Goal: Information Seeking & Learning: Learn about a topic

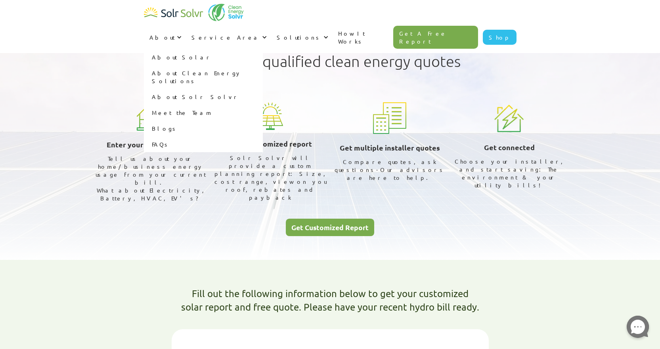
click at [263, 49] on link "About Solar" at bounding box center [203, 57] width 119 height 16
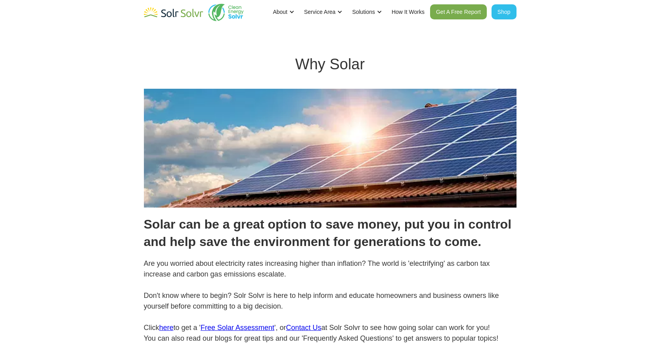
scroll to position [119, 0]
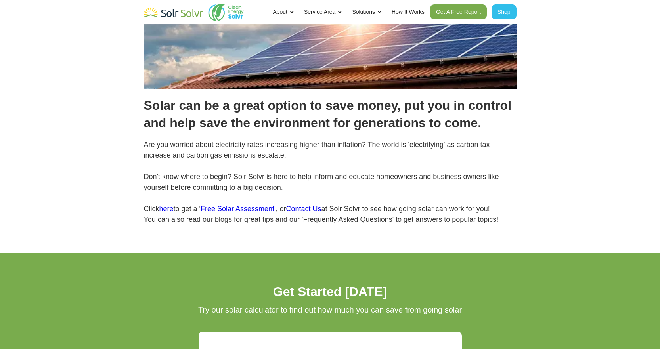
click at [459, 237] on div "Why Solar Solar can be a great option to save money, put you in control and hel…" at bounding box center [330, 67] width 660 height 372
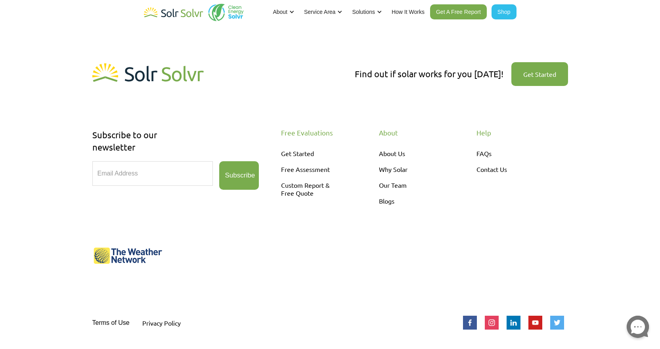
scroll to position [868, 0]
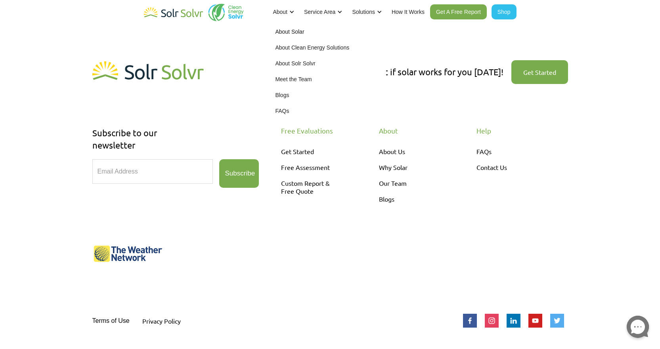
click at [306, 47] on link "About Clean Energy Solutions" at bounding box center [326, 48] width 119 height 16
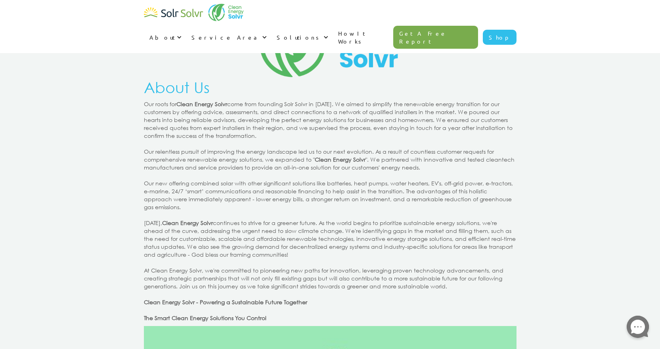
scroll to position [79, 0]
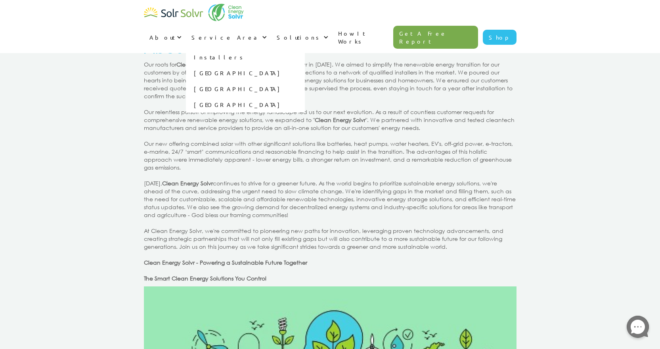
click at [305, 49] on link "Installers" at bounding box center [245, 57] width 119 height 16
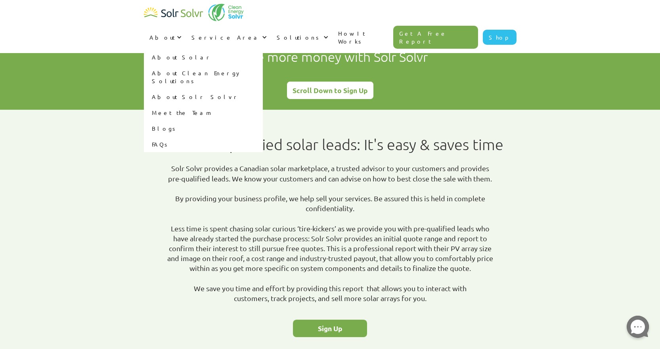
click at [263, 89] on link "About Solr Solvr" at bounding box center [203, 97] width 119 height 16
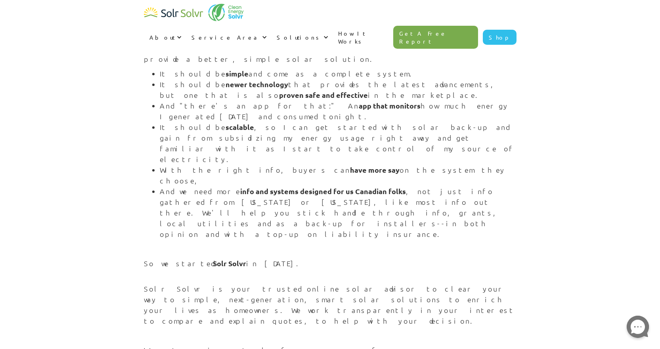
scroll to position [793, 0]
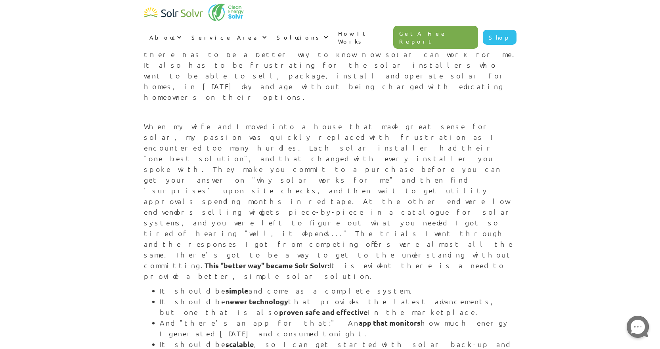
scroll to position [516, 0]
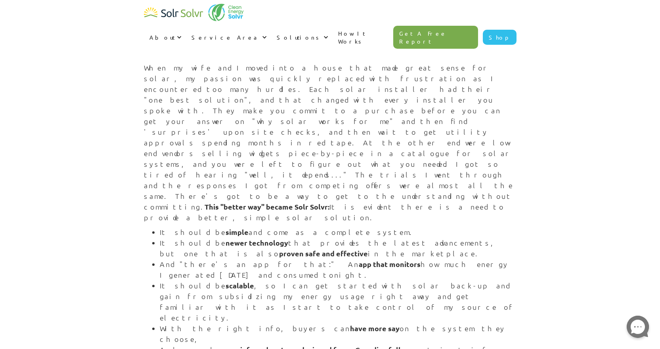
click at [420, 280] on li "It should be scalable , so I can get started with solar back-up and gain from s…" at bounding box center [338, 301] width 357 height 43
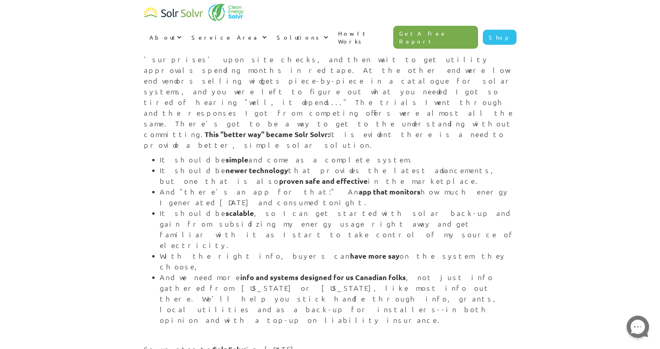
scroll to position [555, 0]
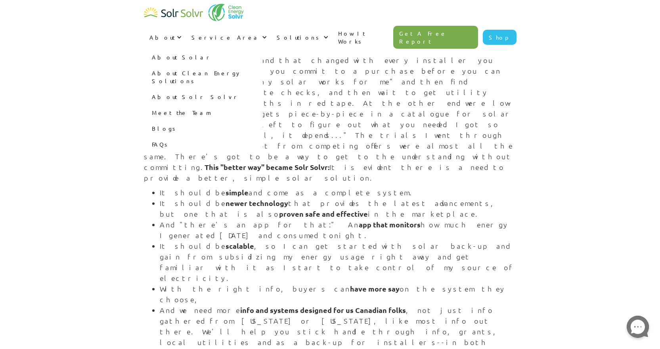
click at [175, 33] on div "About" at bounding box center [162, 37] width 25 height 8
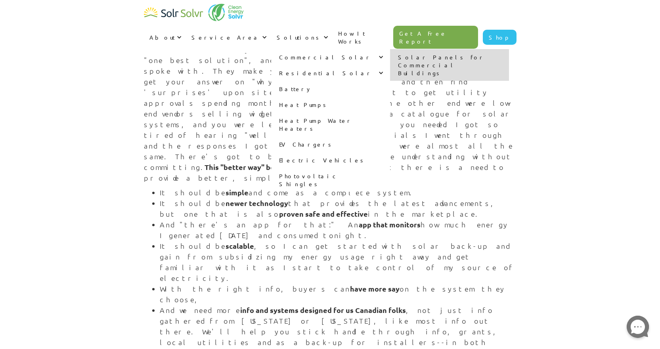
click at [372, 53] on div "Commercial Solar" at bounding box center [325, 57] width 93 height 8
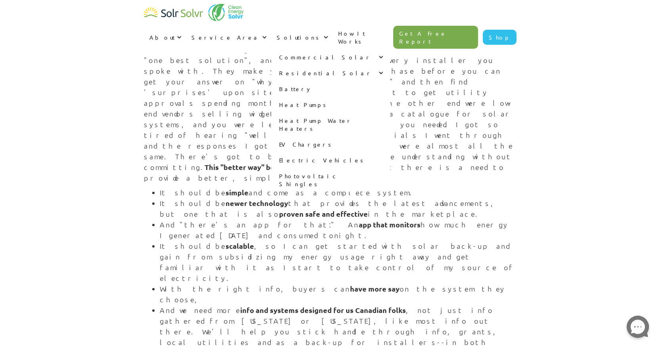
click at [372, 53] on div "Commercial Solar" at bounding box center [325, 57] width 93 height 8
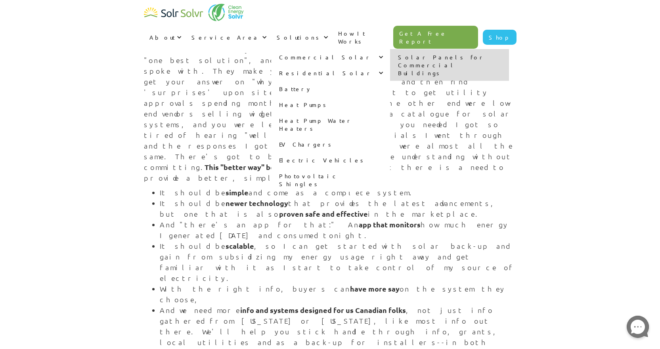
click at [467, 49] on link "Solar Panels for Commercial Buildings" at bounding box center [449, 65] width 119 height 32
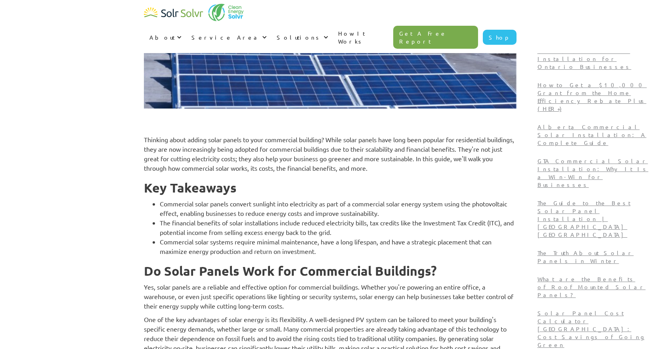
scroll to position [238, 0]
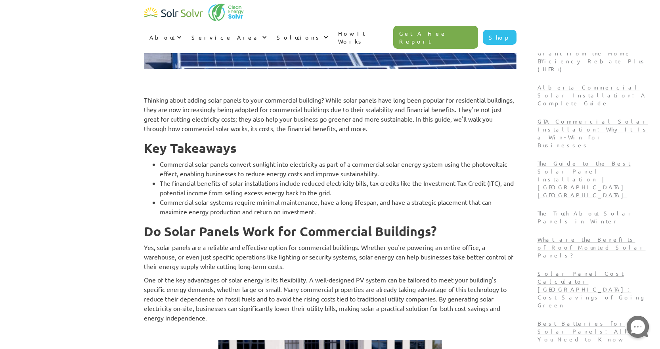
click at [352, 123] on p "Thinking about adding solar panels to your commercial building? While solar pan…" at bounding box center [330, 114] width 373 height 38
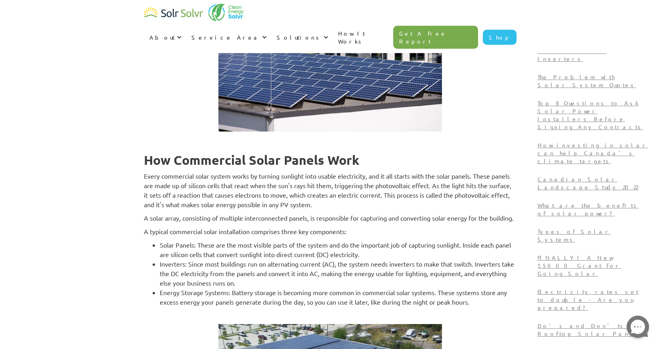
scroll to position [635, 0]
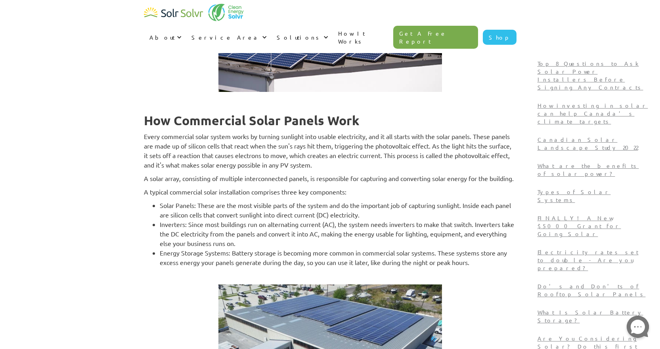
click at [319, 144] on p "Every commercial solar system works by turning sunlight into usable electricity…" at bounding box center [330, 151] width 373 height 38
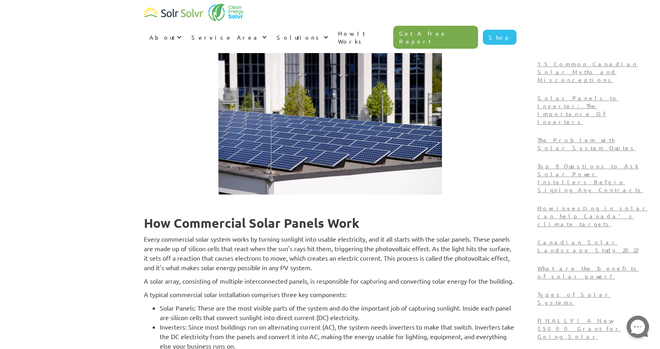
scroll to position [0, 0]
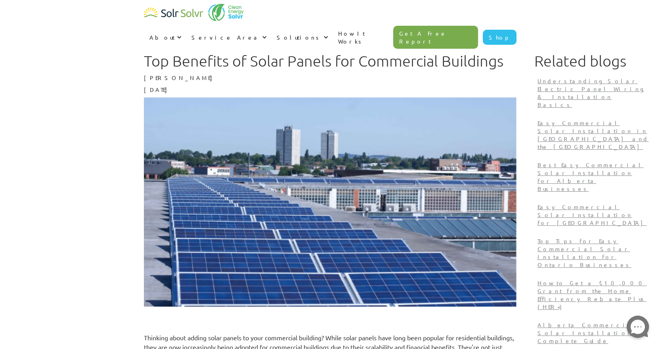
click at [174, 11] on img "home" at bounding box center [173, 13] width 59 height 16
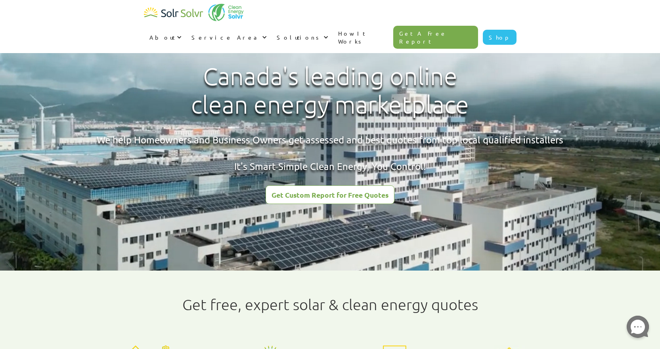
click at [495, 30] on link "Shop" at bounding box center [500, 37] width 34 height 15
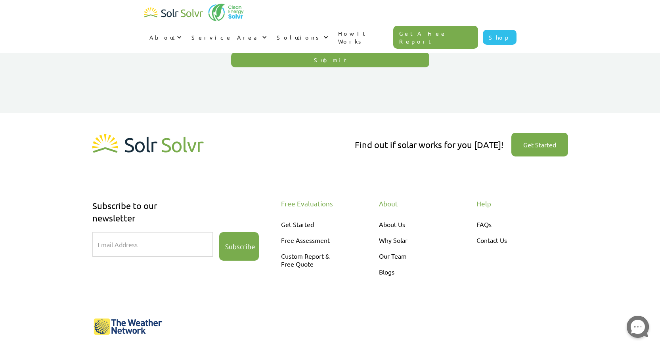
scroll to position [206, 0]
